Goal: Information Seeking & Learning: Learn about a topic

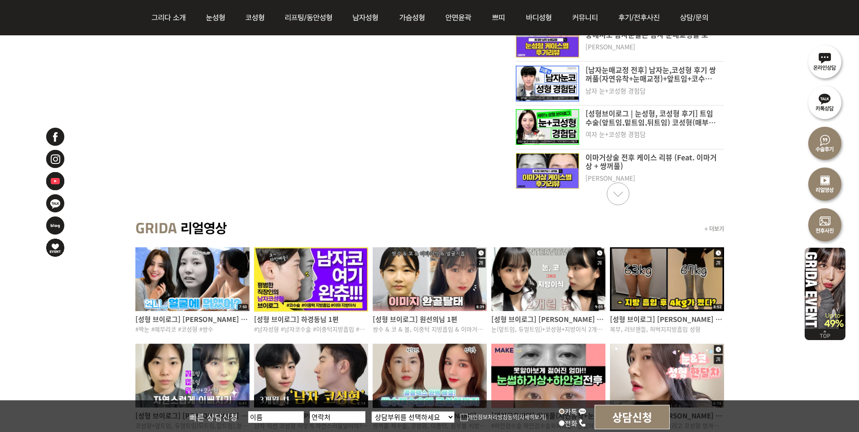
scroll to position [634, 0]
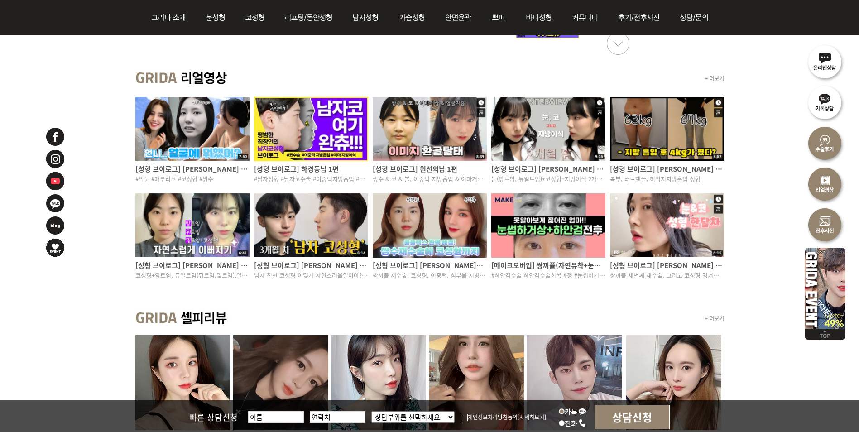
click at [534, 324] on div "+ 더보기" at bounding box center [429, 319] width 589 height 34
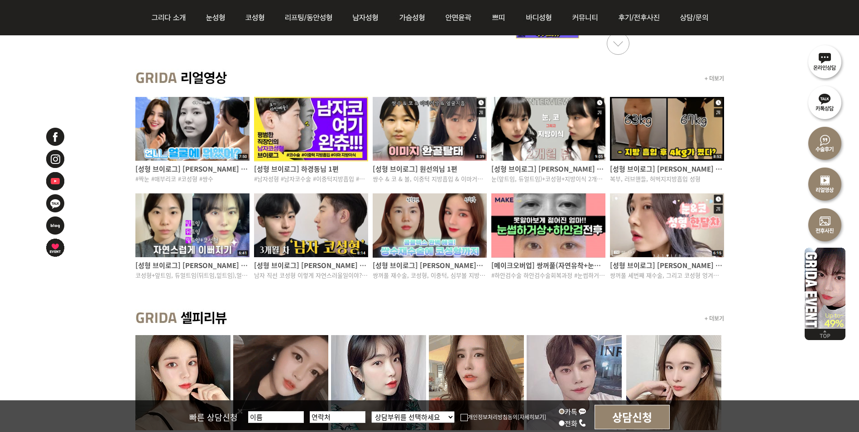
click at [216, 123] on img at bounding box center [192, 128] width 114 height 67
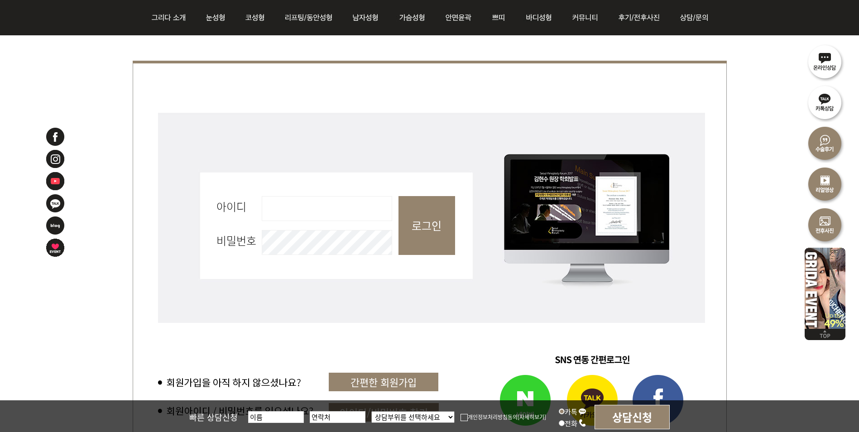
scroll to position [408, 0]
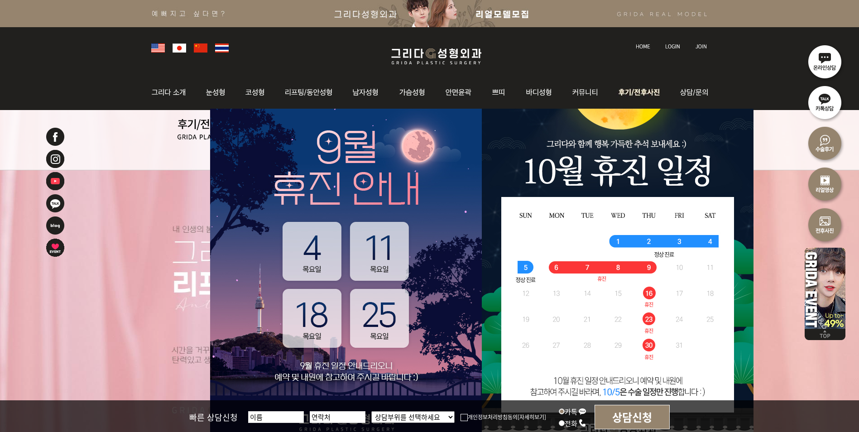
click at [643, 88] on img at bounding box center [640, 92] width 63 height 35
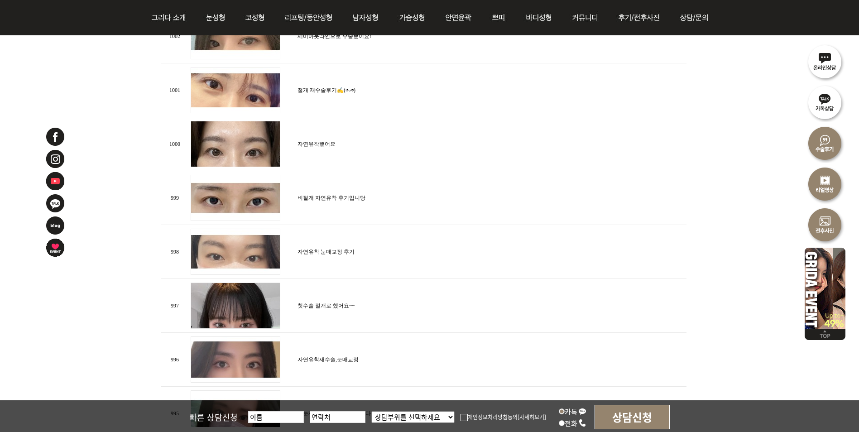
scroll to position [951, 0]
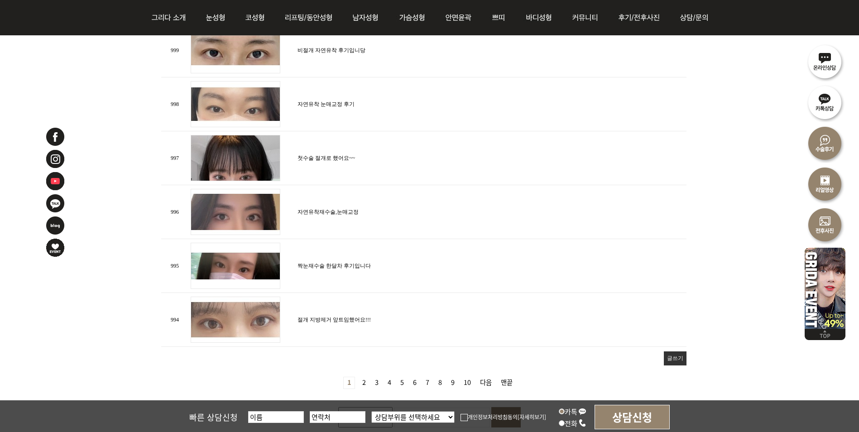
click at [365, 377] on span "열린 1 페이지 2 페이지 3 페이지 4 페이지 5 페이지 6 페이지 7 페이지 8 페이지 9 페이지 10 페이지 다음 맨끝" at bounding box center [429, 382] width 173 height 10
click at [360, 383] on link "2 페이지" at bounding box center [364, 382] width 11 height 11
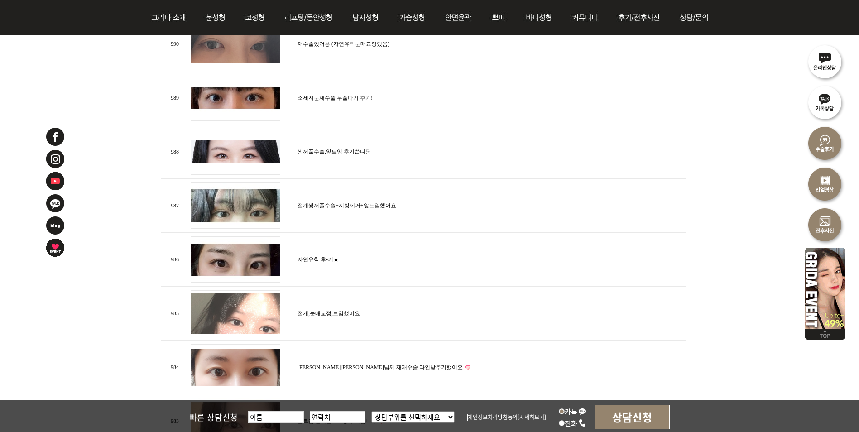
scroll to position [679, 0]
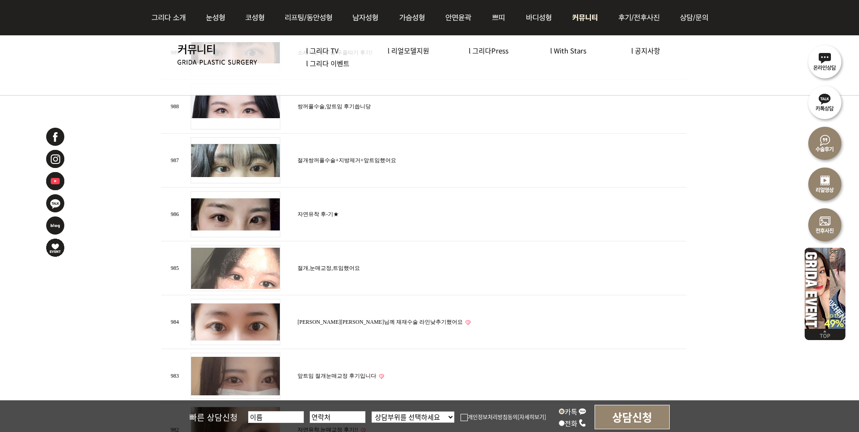
click at [601, 14] on img at bounding box center [585, 17] width 47 height 35
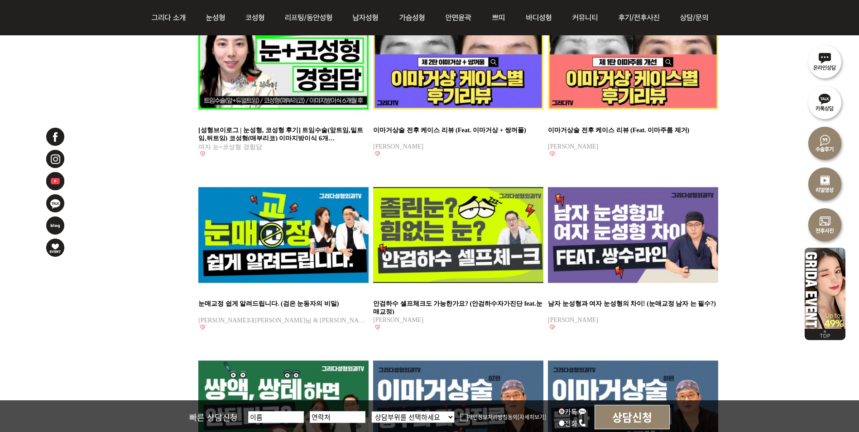
scroll to position [272, 0]
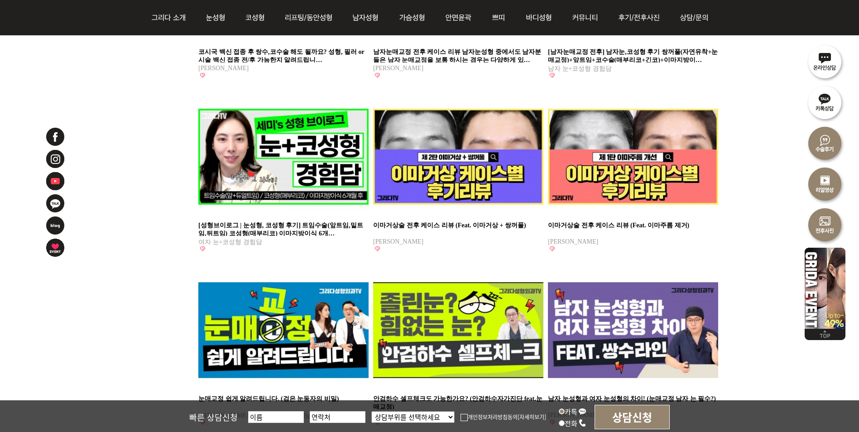
click at [270, 138] on img at bounding box center [283, 156] width 170 height 120
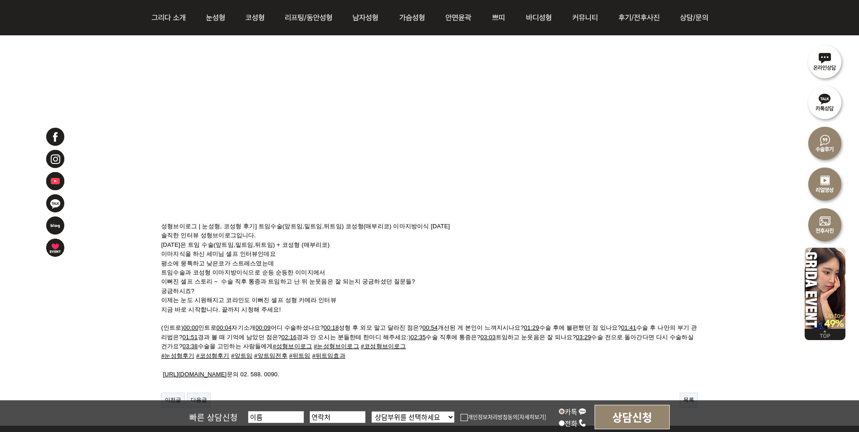
scroll to position [45, 0]
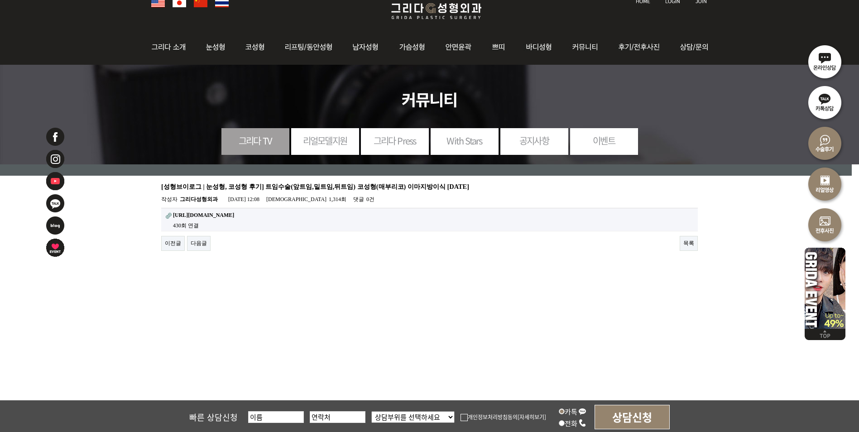
click at [234, 212] on strong "https://www.youtube.com/watch?v=MIFi5wcKXoQ" at bounding box center [203, 215] width 61 height 6
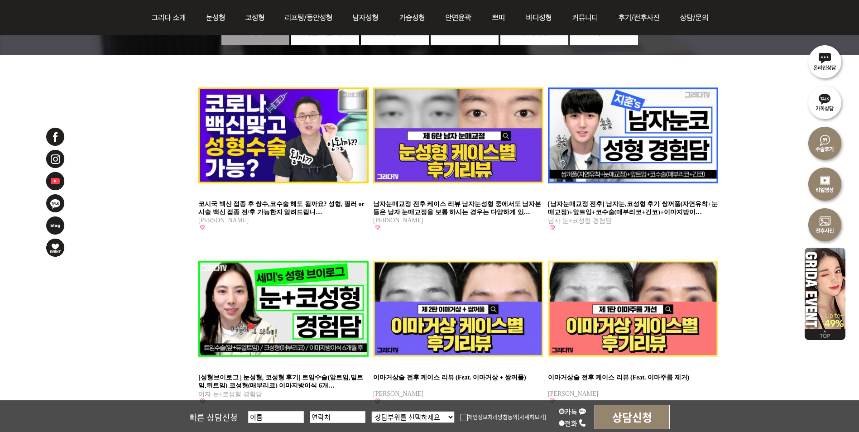
scroll to position [136, 0]
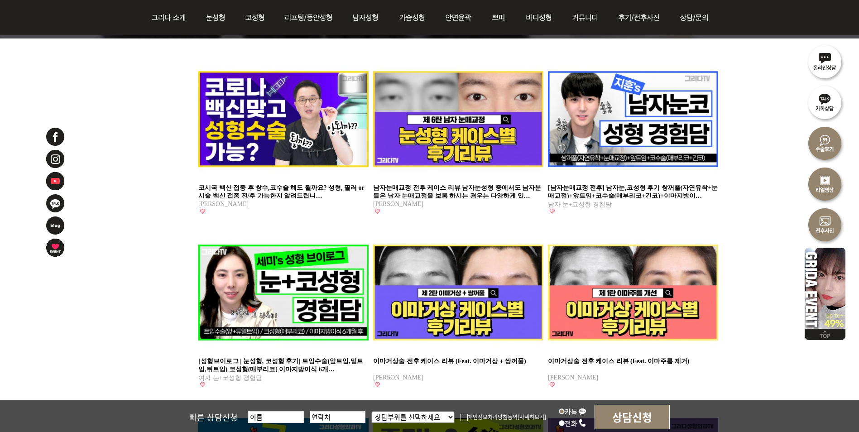
click at [680, 142] on img at bounding box center [633, 119] width 170 height 120
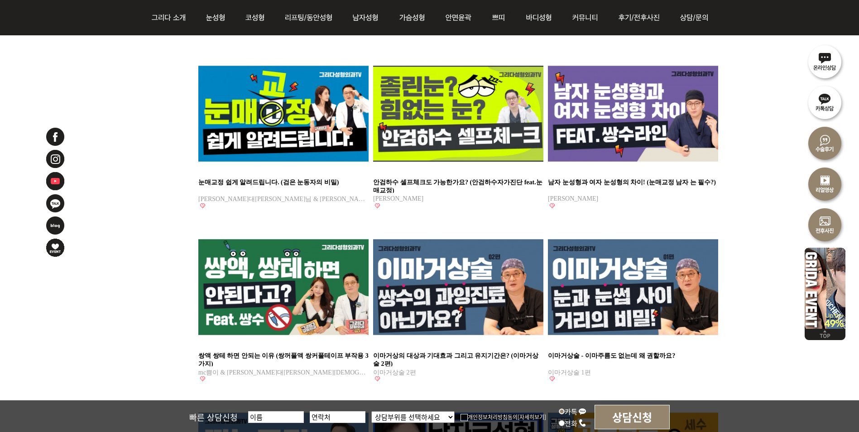
scroll to position [498, 0]
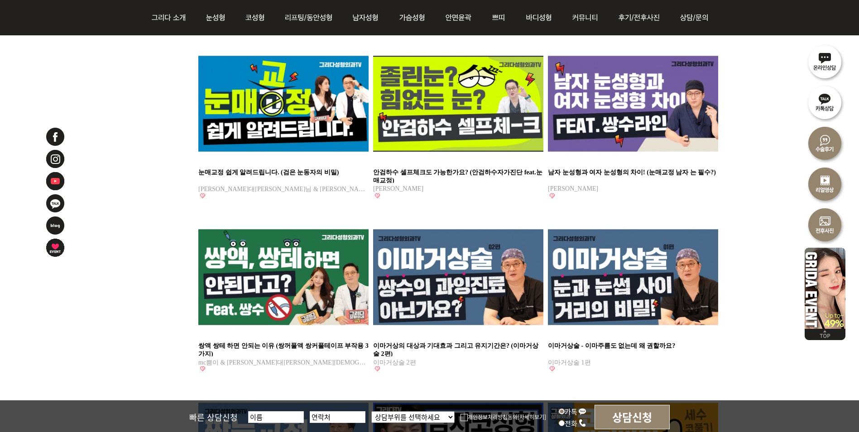
click at [817, 176] on img at bounding box center [825, 183] width 41 height 41
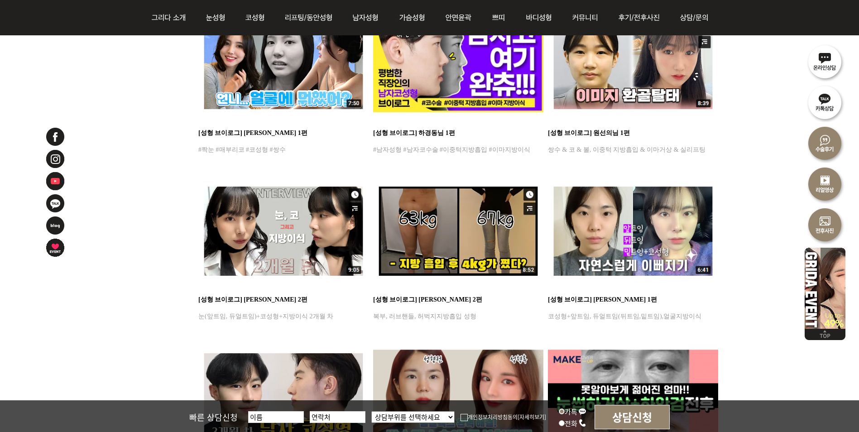
scroll to position [136, 0]
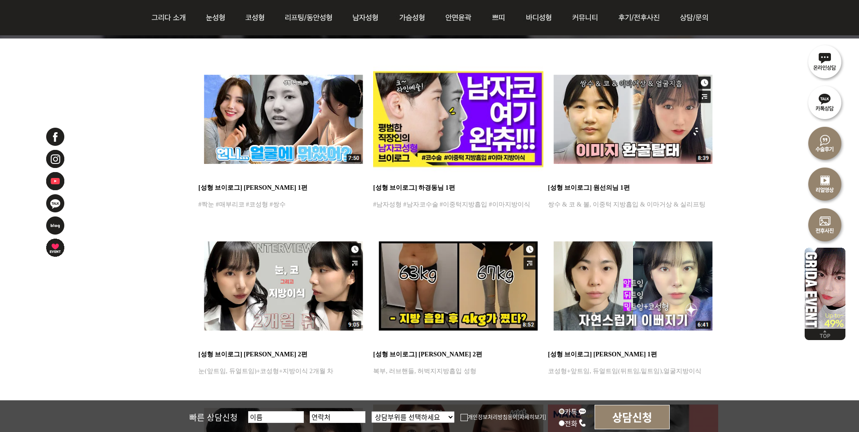
click at [309, 272] on img at bounding box center [283, 285] width 170 height 120
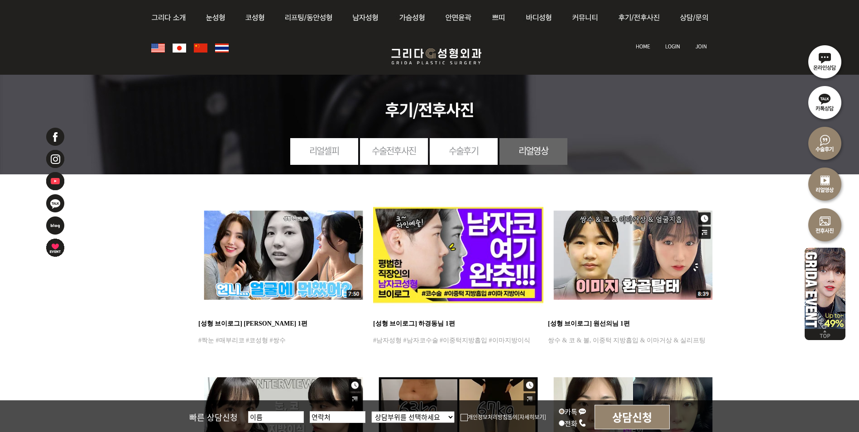
scroll to position [136, 0]
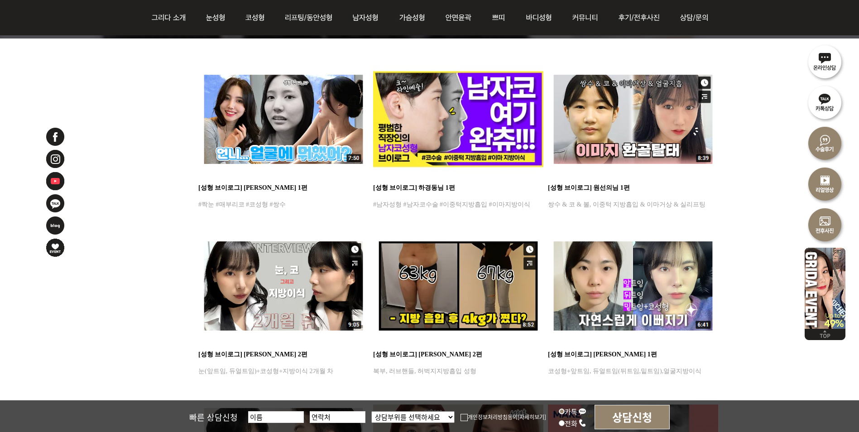
click at [463, 134] on img at bounding box center [458, 119] width 170 height 120
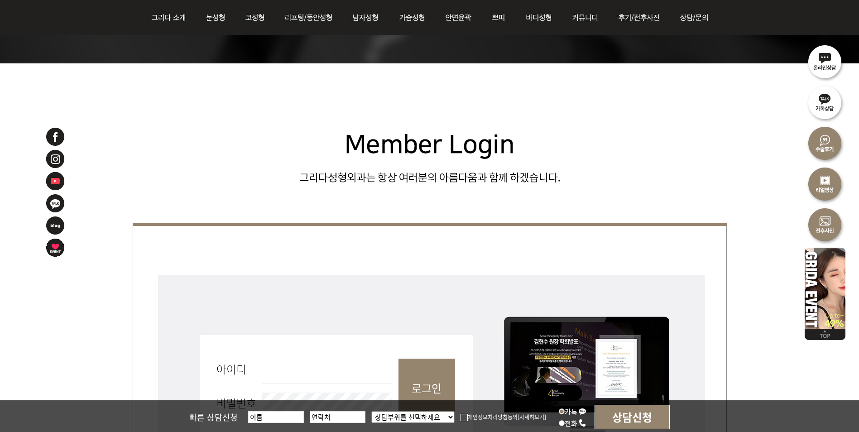
scroll to position [272, 0]
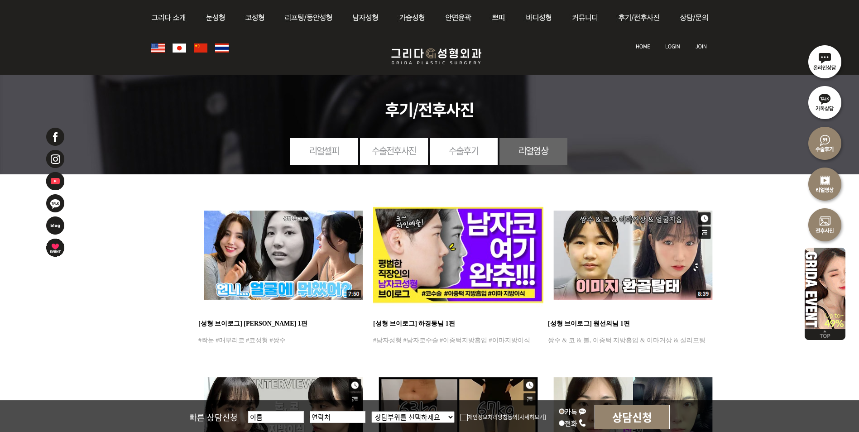
scroll to position [136, 0]
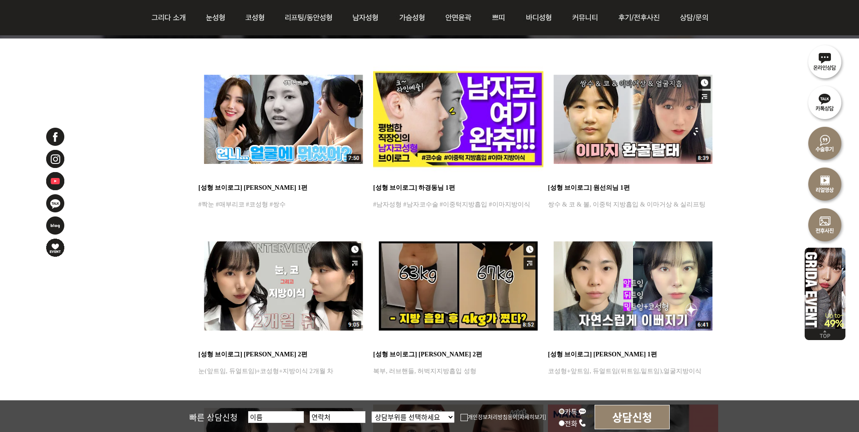
click at [494, 135] on img at bounding box center [458, 119] width 170 height 120
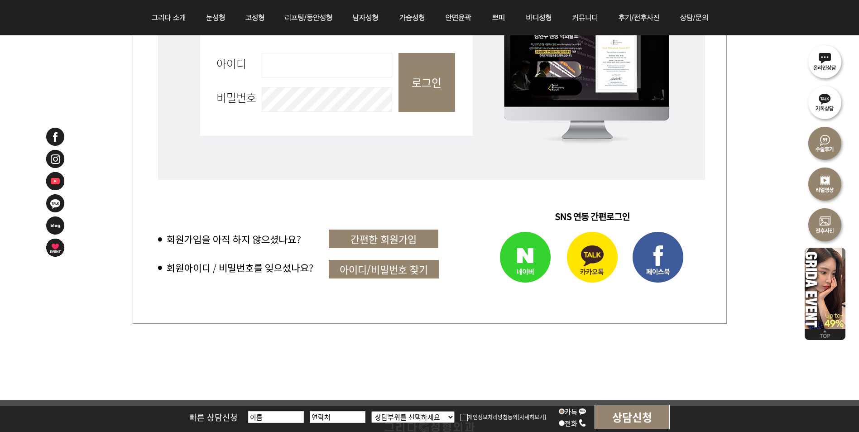
scroll to position [602, 0]
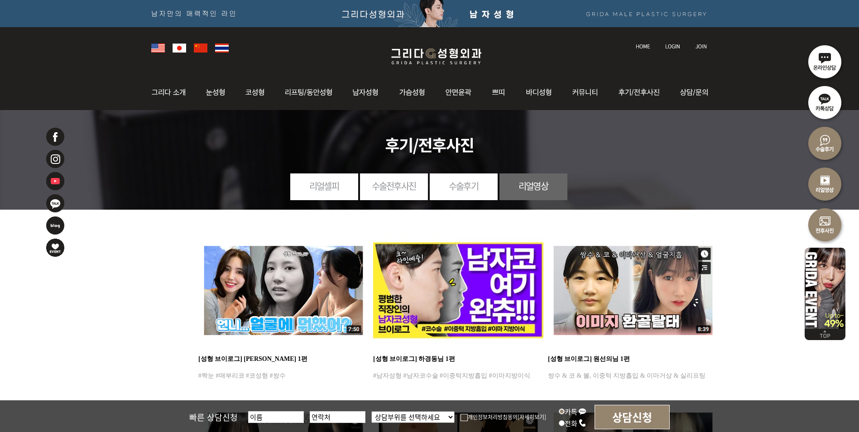
click at [471, 265] on img at bounding box center [458, 290] width 170 height 120
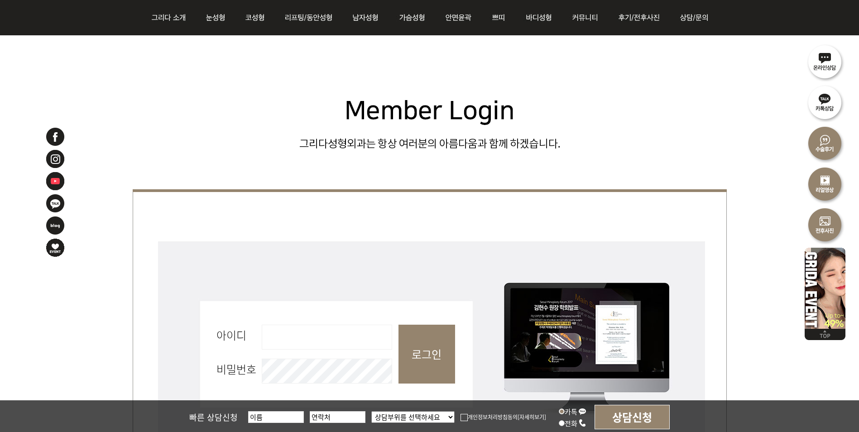
scroll to position [317, 0]
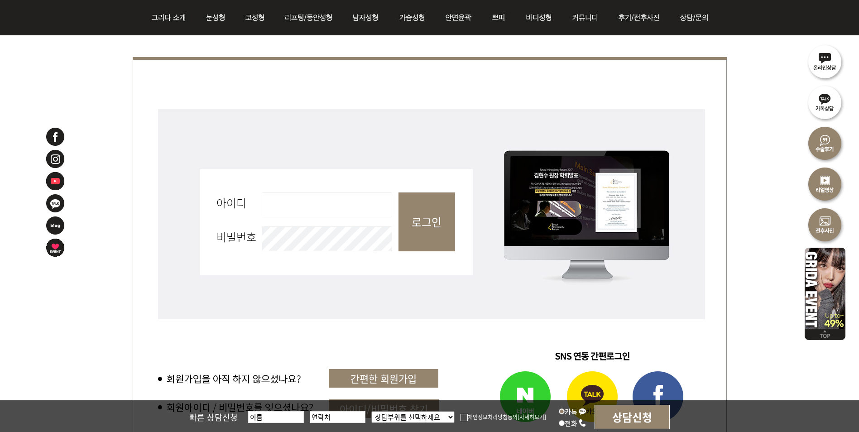
click at [363, 206] on input "아이디 필수" at bounding box center [327, 204] width 130 height 25
type input "ㅁ"
type input "aktmxj357"
click at [398, 192] on input "로그인" at bounding box center [426, 221] width 57 height 59
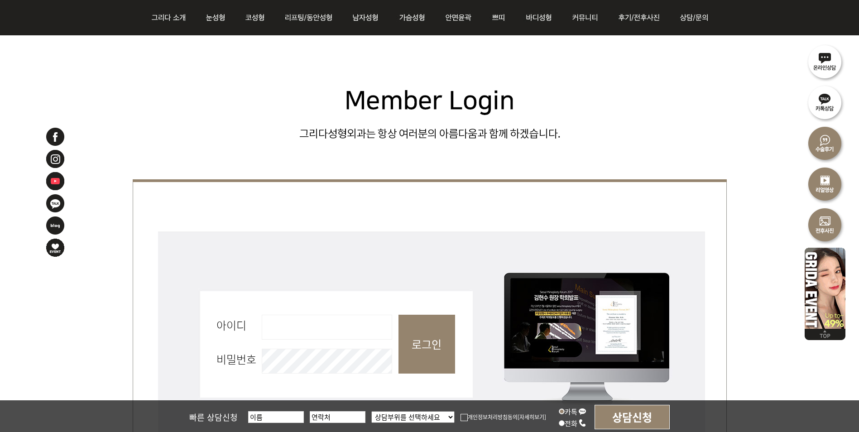
scroll to position [317, 0]
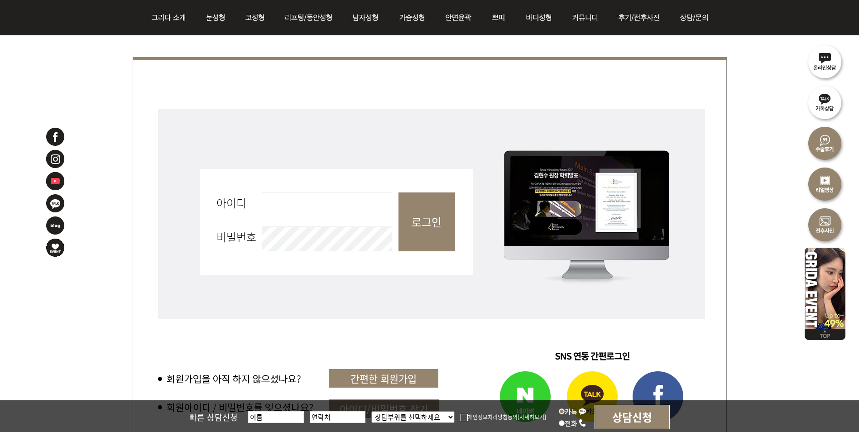
click at [318, 201] on input "아이디 필수" at bounding box center [327, 204] width 130 height 25
type input "csh0036"
click at [398, 192] on input "로그인" at bounding box center [426, 221] width 57 height 59
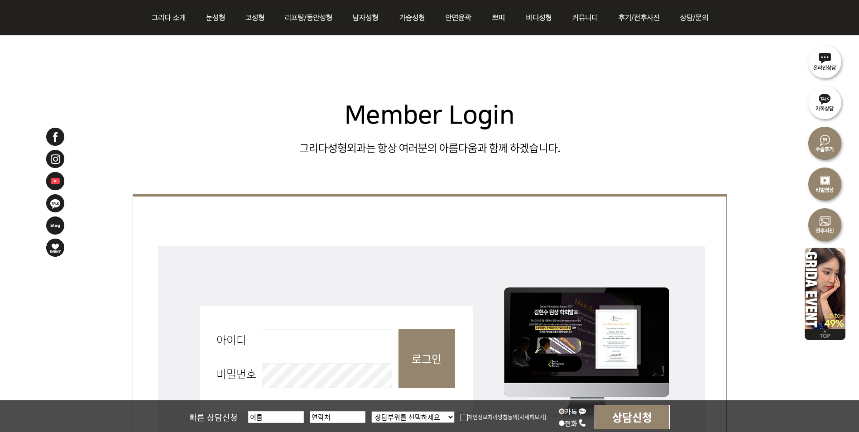
scroll to position [181, 0]
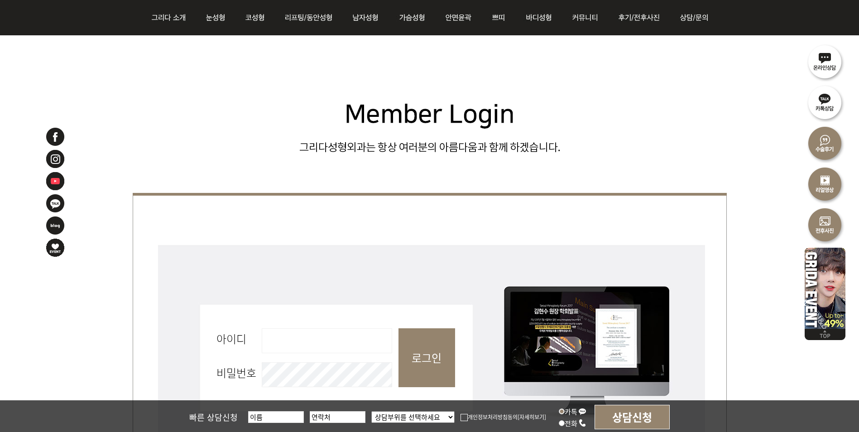
click at [292, 336] on input "아이디 필수" at bounding box center [327, 340] width 130 height 25
type input "dfqdfqq"
click at [398, 328] on input "로그인" at bounding box center [426, 357] width 57 height 59
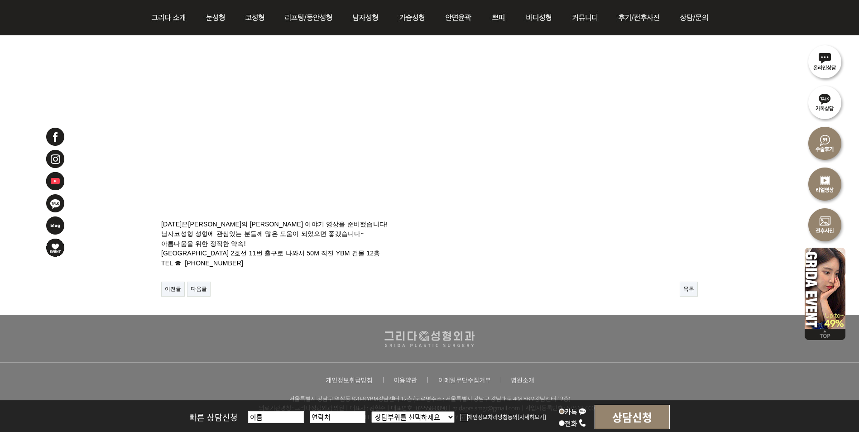
scroll to position [93, 0]
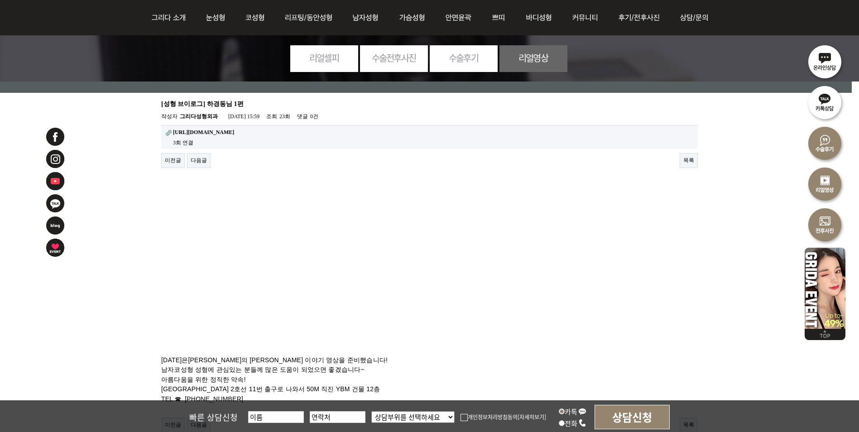
drag, startPoint x: 541, startPoint y: 212, endPoint x: 523, endPoint y: 218, distance: 19.0
click at [541, 212] on div at bounding box center [429, 266] width 537 height 178
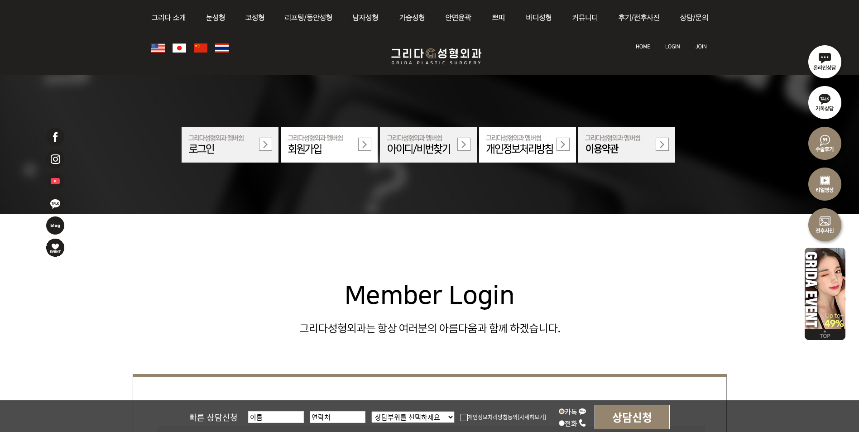
scroll to position [181, 0]
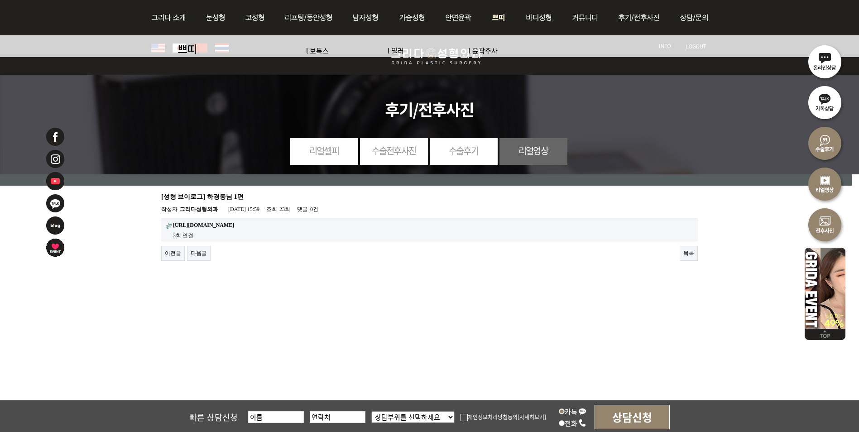
scroll to position [93, 0]
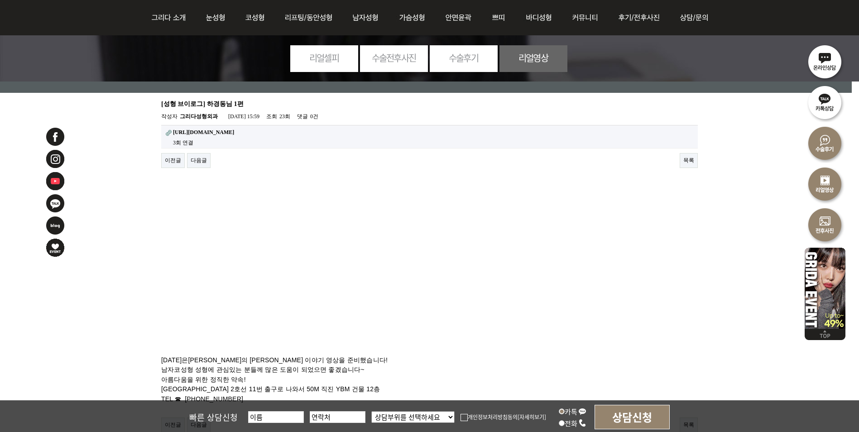
click at [826, 191] on img at bounding box center [825, 183] width 41 height 41
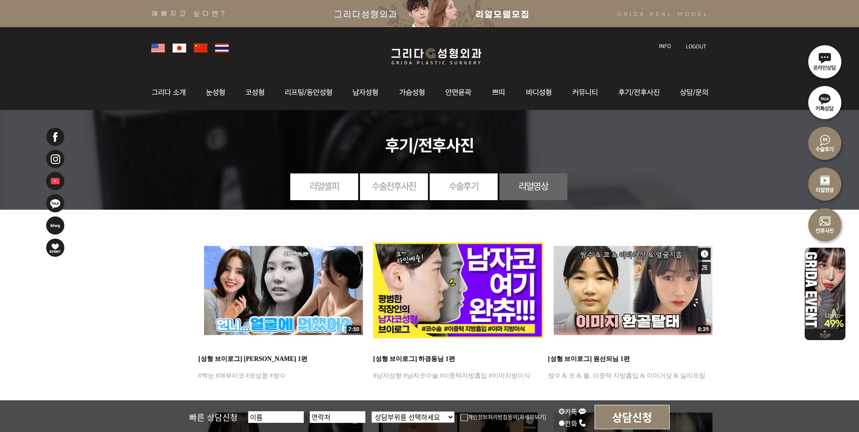
click at [353, 286] on img at bounding box center [283, 290] width 170 height 120
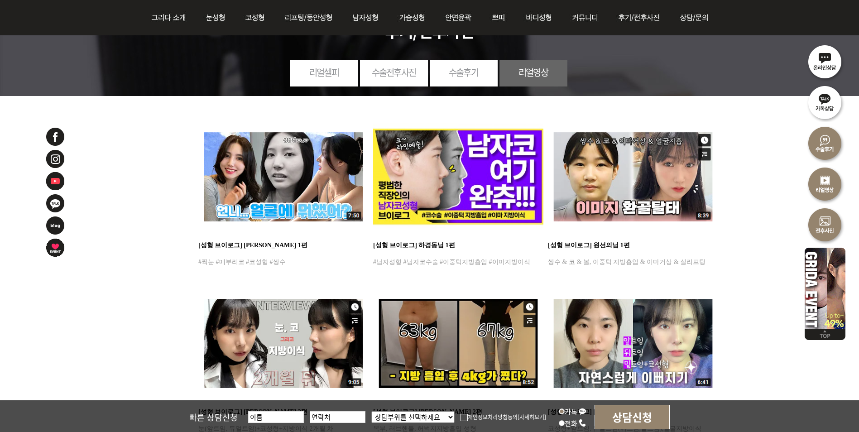
scroll to position [226, 0]
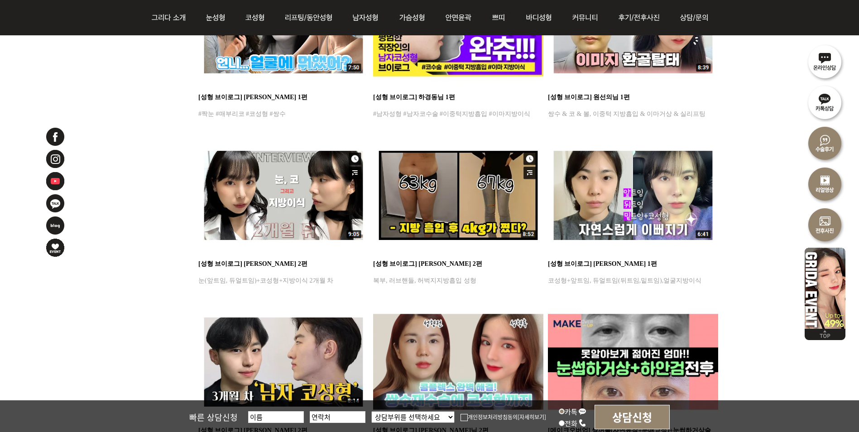
click at [338, 208] on img at bounding box center [283, 195] width 170 height 120
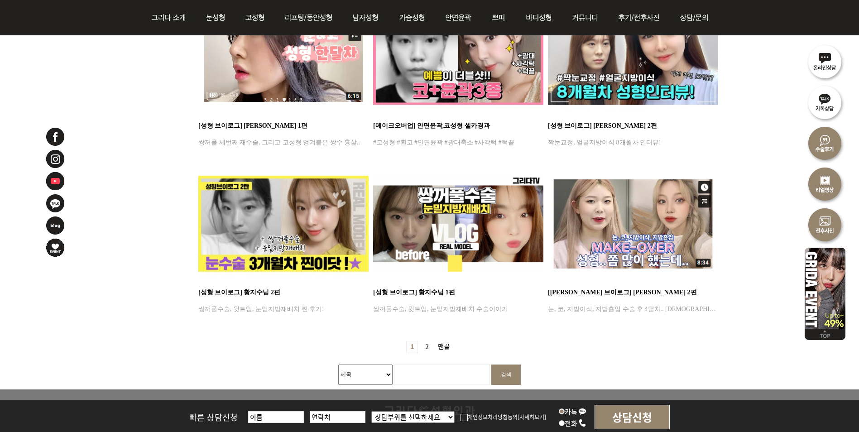
scroll to position [724, 0]
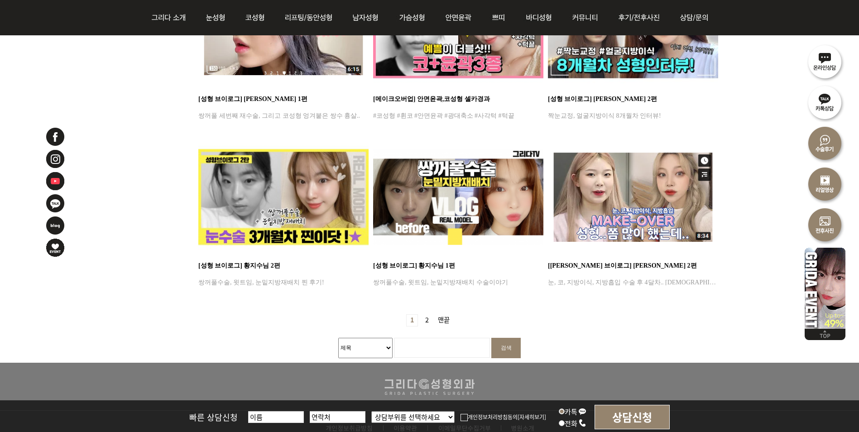
click at [48, 159] on img at bounding box center [55, 159] width 20 height 20
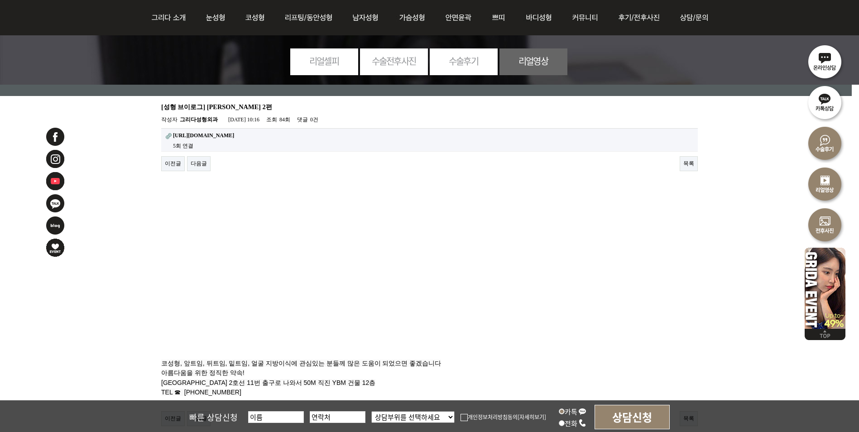
scroll to position [91, 0]
